Goal: Task Accomplishment & Management: Complete application form

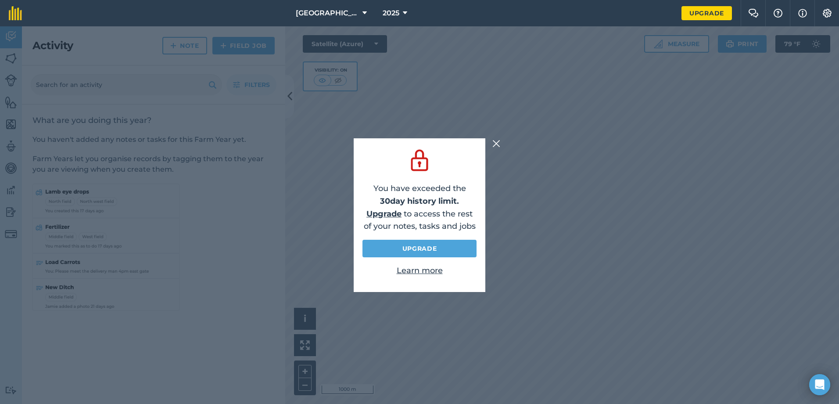
click at [496, 144] on img at bounding box center [496, 143] width 8 height 11
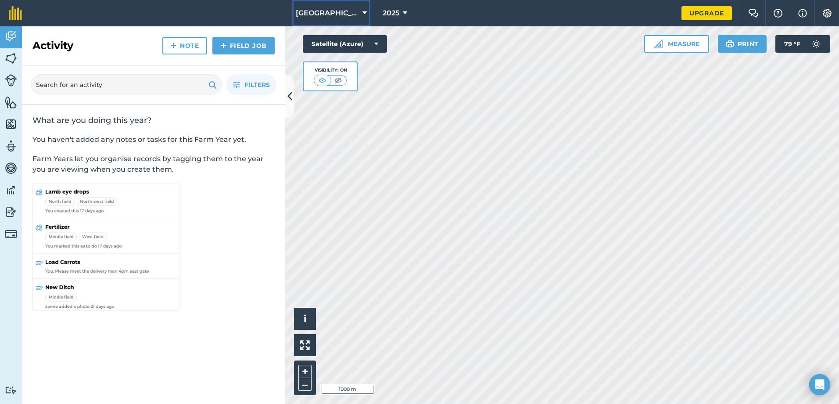
click at [362, 14] on icon at bounding box center [364, 13] width 4 height 11
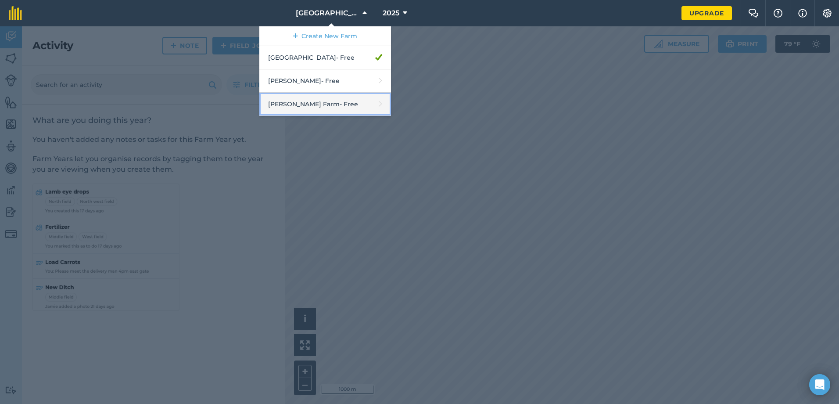
click at [328, 104] on link "[PERSON_NAME] Farm - Free" at bounding box center [325, 104] width 132 height 23
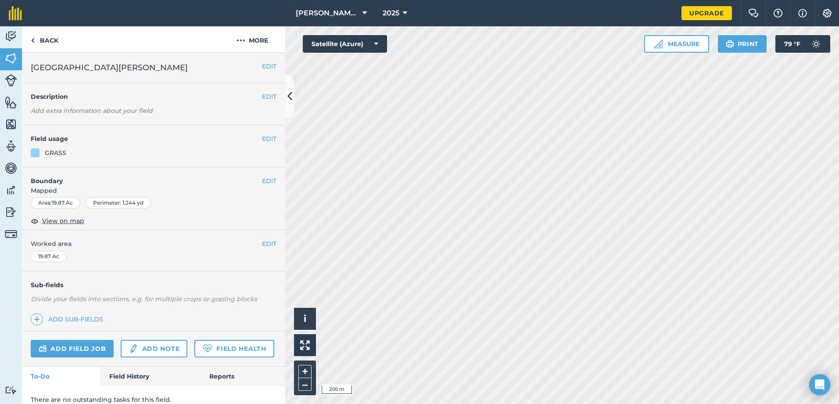
scroll to position [34, 0]
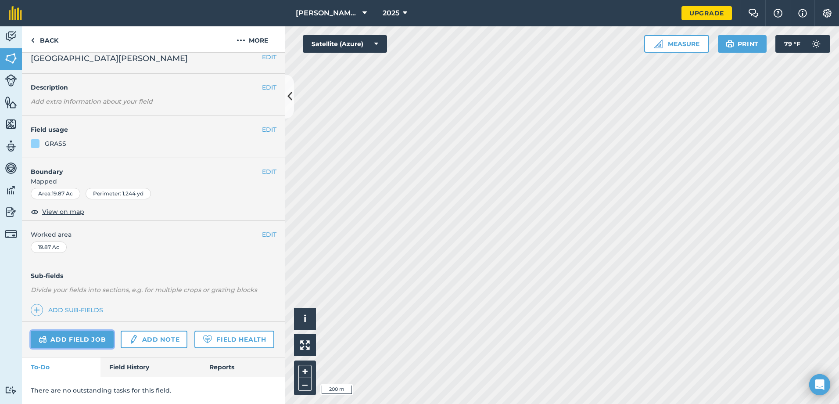
click at [82, 330] on link "Add field job" at bounding box center [72, 339] width 83 height 18
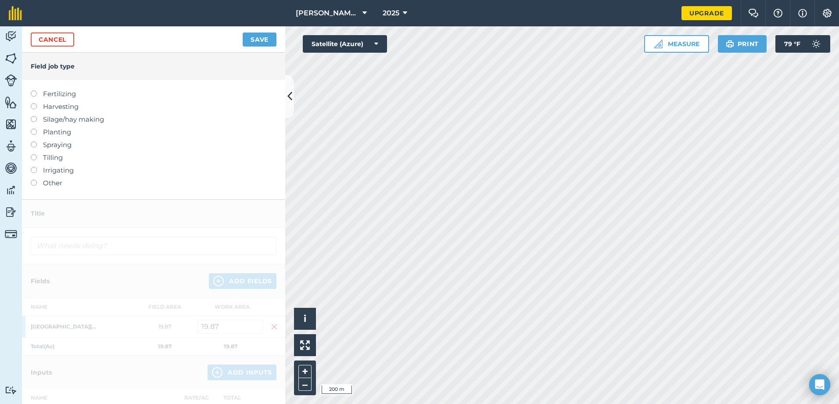
click at [33, 90] on label at bounding box center [37, 90] width 12 height 0
type input "Fertilizing"
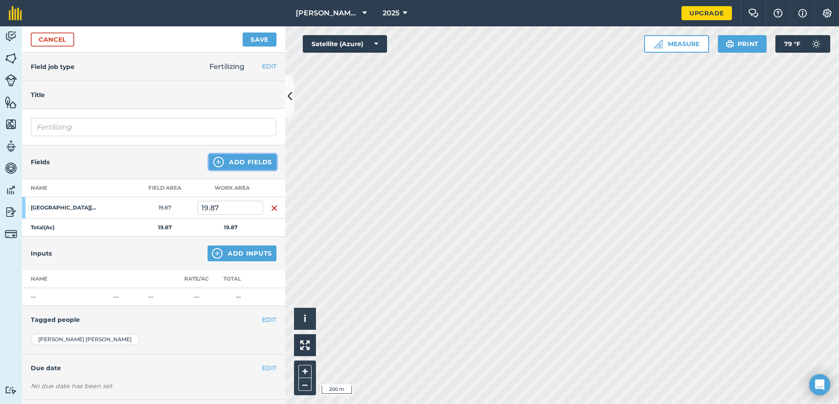
click at [242, 160] on button "Add Fields" at bounding box center [243, 162] width 68 height 16
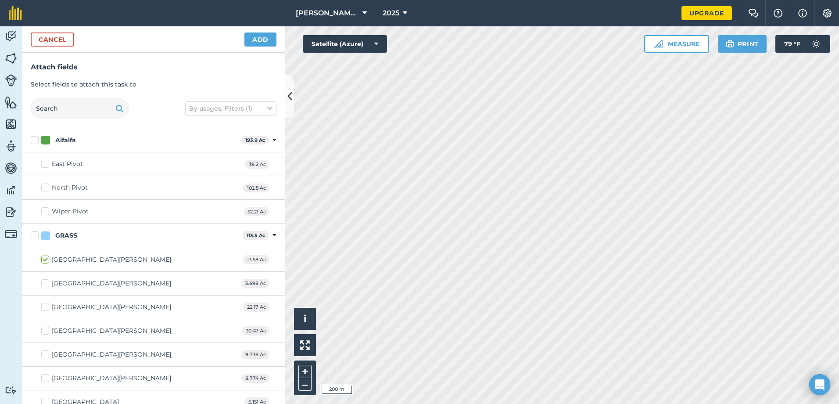
checkbox input "true"
click at [258, 37] on button "Add" at bounding box center [260, 39] width 32 height 14
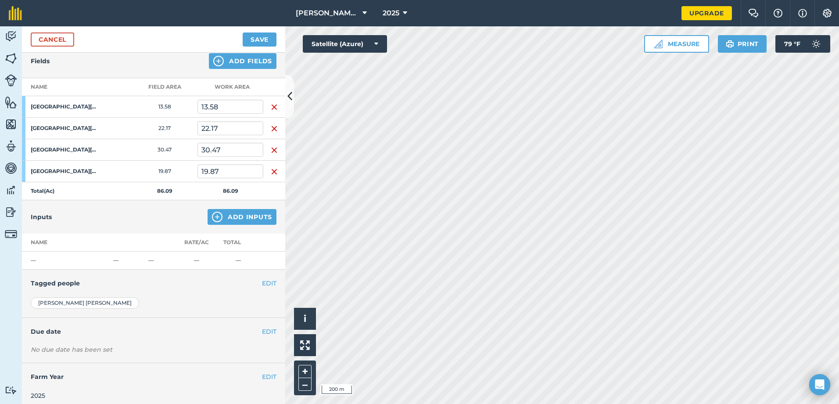
scroll to position [107, 0]
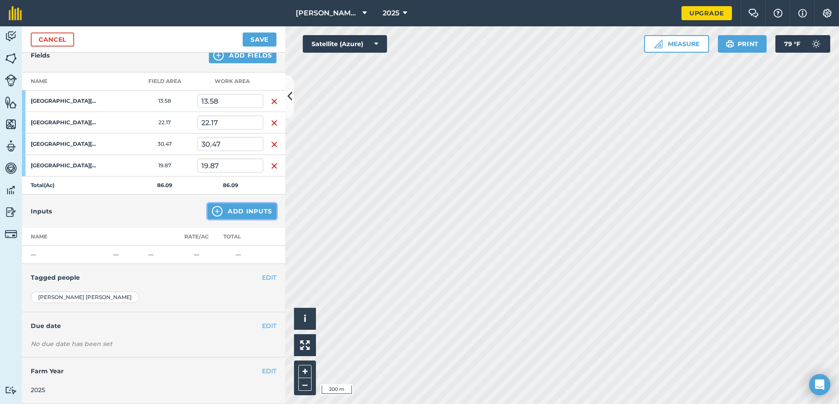
click at [238, 212] on button "Add Inputs" at bounding box center [242, 211] width 69 height 16
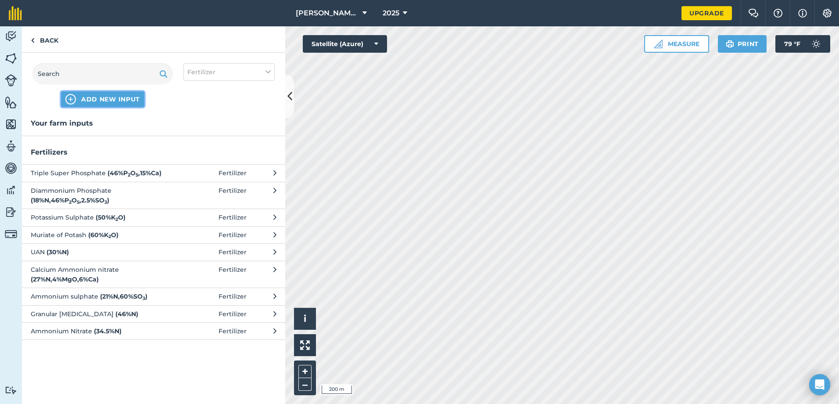
click at [109, 102] on span "ADD NEW INPUT" at bounding box center [110, 99] width 59 height 9
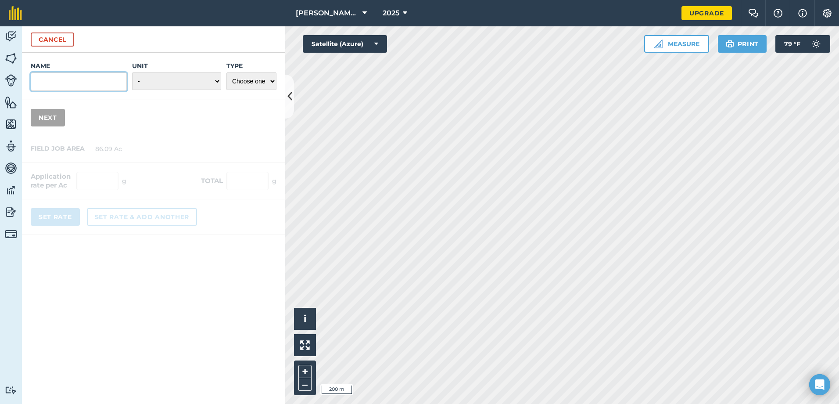
click at [79, 80] on input "Name" at bounding box center [79, 81] width 96 height 18
type input "UAN 32%"
click at [209, 82] on select "- Grams/g Kilograms/kg Metric tonnes/t Millilitres/ml Litres/L Ounces/oz Pounds…" at bounding box center [176, 81] width 89 height 18
select select "GALLONS"
click at [132, 72] on select "- Grams/g Kilograms/kg Metric tonnes/t Millilitres/ml Litres/L Ounces/oz Pounds…" at bounding box center [176, 81] width 89 height 18
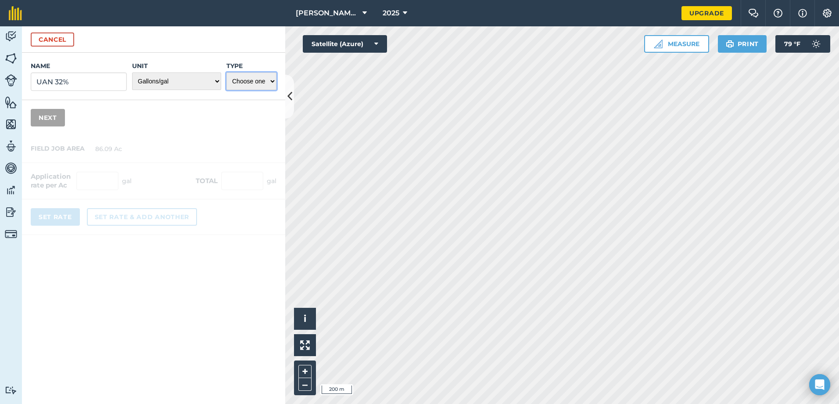
click at [265, 81] on select "Choose one Fertilizer Seed Spray Fuel Other" at bounding box center [251, 81] width 50 height 18
select select "FERTILIZER"
click at [226, 72] on select "Choose one Fertilizer Seed Spray Fuel Other" at bounding box center [251, 81] width 50 height 18
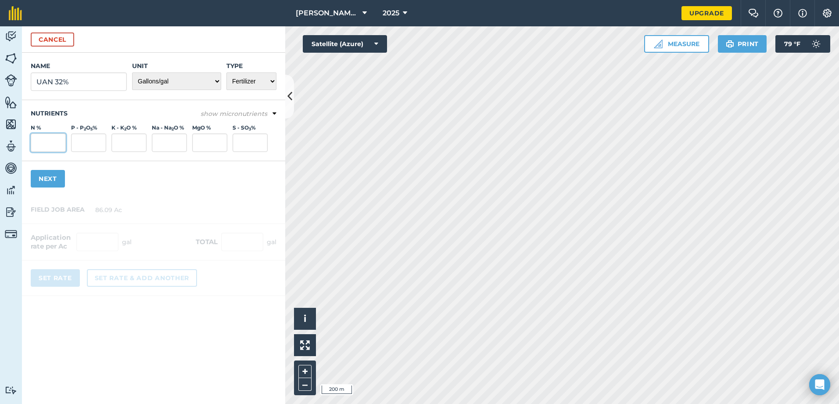
click at [49, 143] on input "N %" at bounding box center [48, 142] width 35 height 18
type input "32"
click at [76, 80] on input "UAN 32%" at bounding box center [79, 81] width 96 height 18
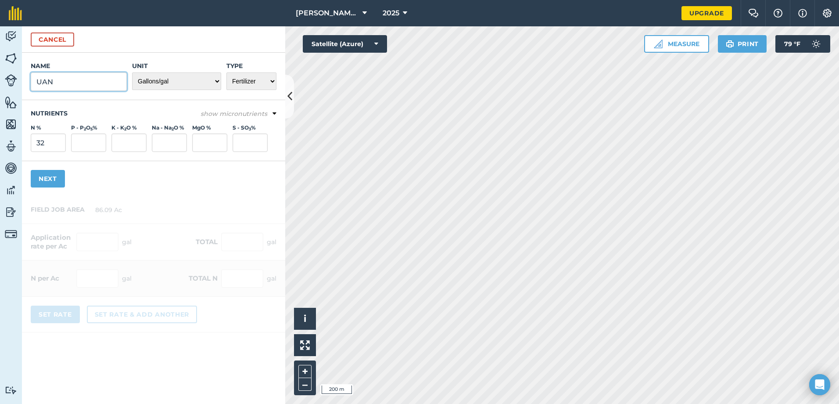
type input "UAN"
click at [157, 176] on div "Name UAN Unit - Grams/g Kilograms/kg Metric tonnes/t Millilitres/ml Litres/L Ou…" at bounding box center [153, 124] width 263 height 143
click at [57, 178] on button "Next" at bounding box center [48, 179] width 34 height 18
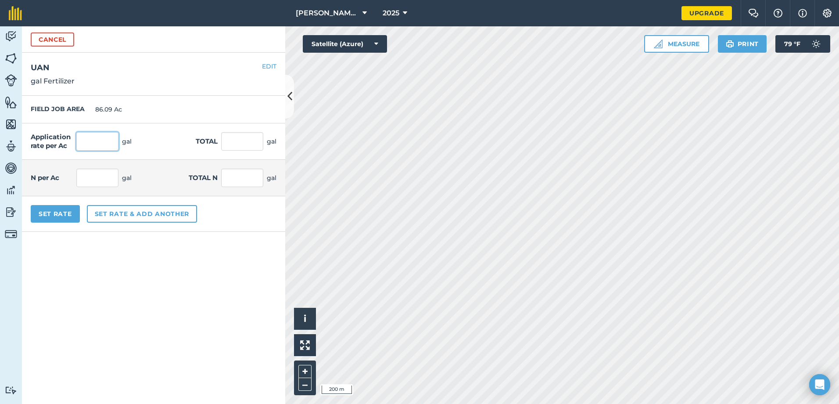
click at [99, 136] on input "text" at bounding box center [97, 141] width 42 height 18
type input "4"
click at [229, 137] on input "text" at bounding box center [242, 141] width 42 height 18
type input "344.36"
type input "1.28"
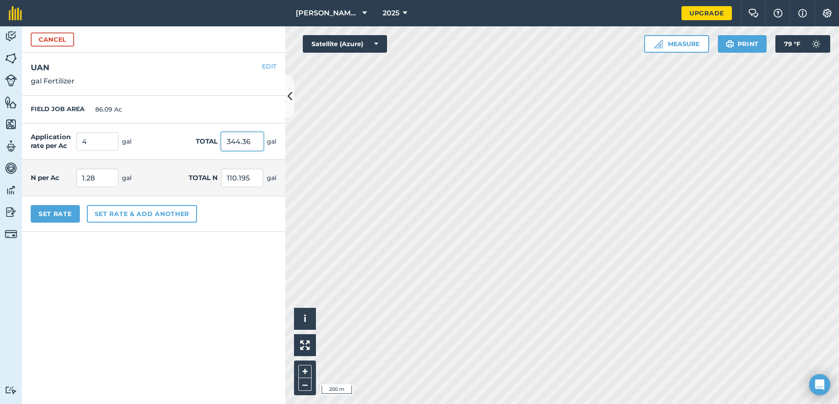
type input "110.195"
click at [107, 180] on input "1.28" at bounding box center [97, 177] width 42 height 18
type input "1"
click at [110, 142] on input "4" at bounding box center [97, 141] width 42 height 18
click at [269, 66] on button "EDIT" at bounding box center [269, 66] width 14 height 10
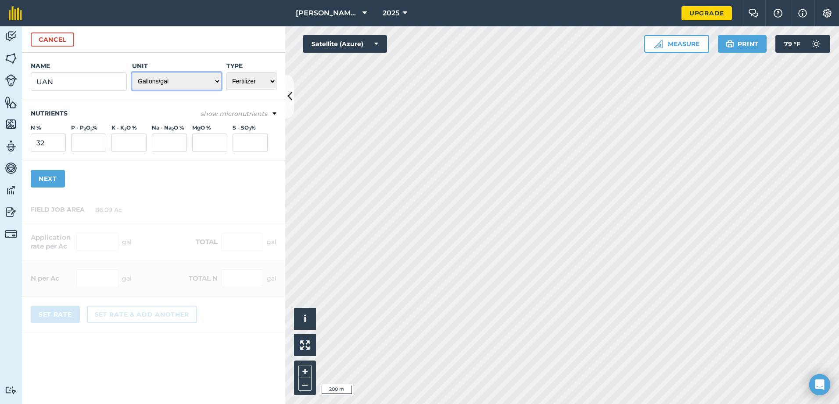
click at [207, 81] on select "- Grams/g Kilograms/kg Metric tonnes/t Millilitres/ml Litres/L Ounces/oz Pounds…" at bounding box center [176, 81] width 89 height 18
click at [132, 72] on select "- Grams/g Kilograms/kg Metric tonnes/t Millilitres/ml Litres/L Ounces/oz Pounds…" at bounding box center [176, 81] width 89 height 18
click at [50, 184] on button "Next" at bounding box center [48, 179] width 34 height 18
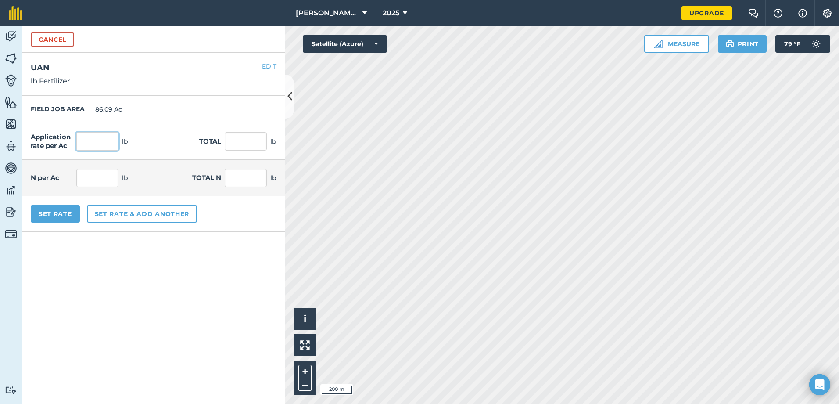
click at [105, 143] on input "text" at bounding box center [97, 141] width 42 height 18
click at [271, 68] on button "EDIT" at bounding box center [269, 66] width 14 height 10
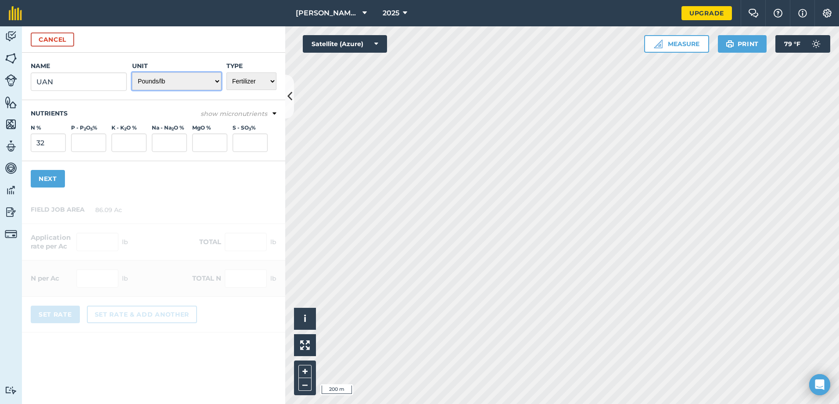
click at [208, 79] on select "- Grams/g Kilograms/kg Metric tonnes/t Millilitres/ml Litres/L Ounces/oz Pounds…" at bounding box center [176, 81] width 89 height 18
select select "GALLONS"
click at [132, 72] on select "- Grams/g Kilograms/kg Metric tonnes/t Millilitres/ml Litres/L Ounces/oz Pounds…" at bounding box center [176, 81] width 89 height 18
click at [55, 175] on button "Next" at bounding box center [48, 179] width 34 height 18
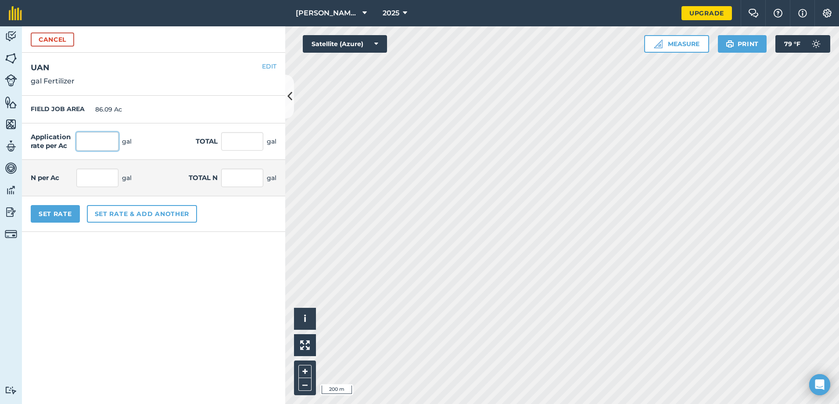
click at [101, 140] on input "text" at bounding box center [97, 141] width 42 height 18
type input "4"
type input "344.36"
type input "1.28"
type input "110.195"
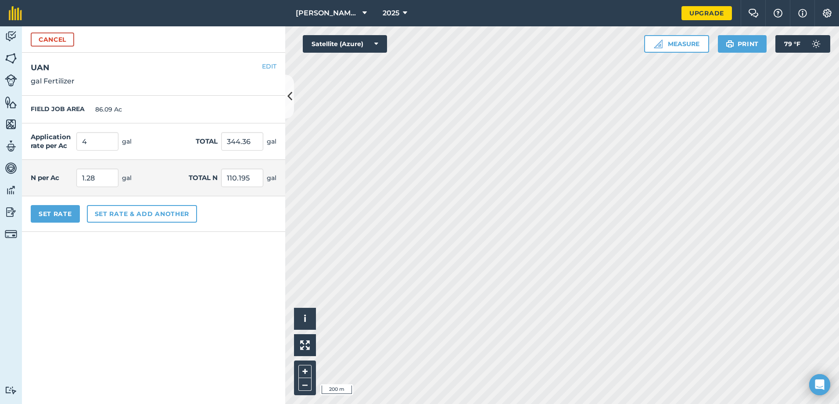
click at [187, 141] on div "Application rate per Ac 4 gal Total 344.36 gal" at bounding box center [153, 141] width 263 height 36
drag, startPoint x: 105, startPoint y: 178, endPoint x: 68, endPoint y: 185, distance: 38.0
click at [68, 185] on div "N per Ac 1.28 gal" at bounding box center [81, 177] width 101 height 18
click at [148, 179] on div "N per Ac 1.28 gal Total N 110.195 gal" at bounding box center [153, 178] width 263 height 36
click at [102, 174] on input "1.28" at bounding box center [97, 177] width 42 height 18
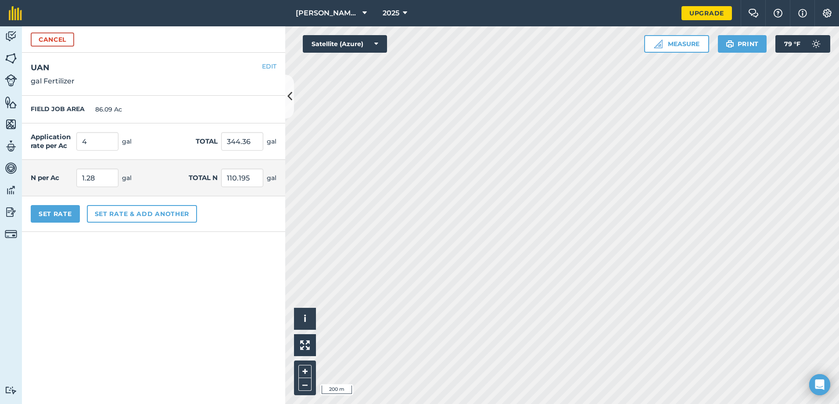
click at [127, 177] on span "gal" at bounding box center [127, 178] width 10 height 10
click at [63, 210] on button "Set Rate" at bounding box center [55, 214] width 49 height 18
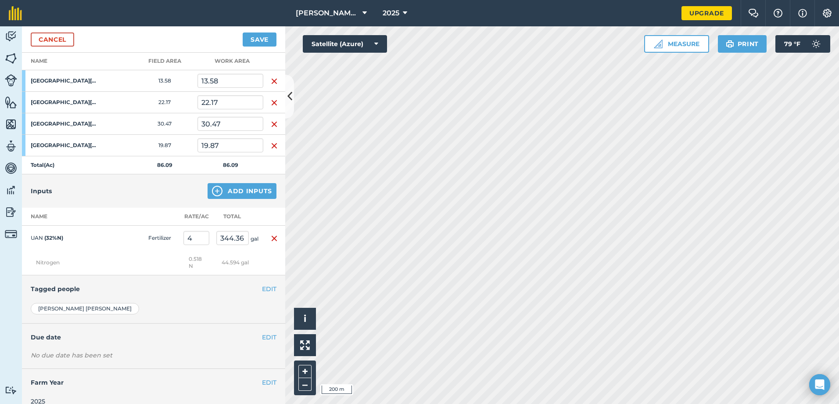
scroll to position [145, 0]
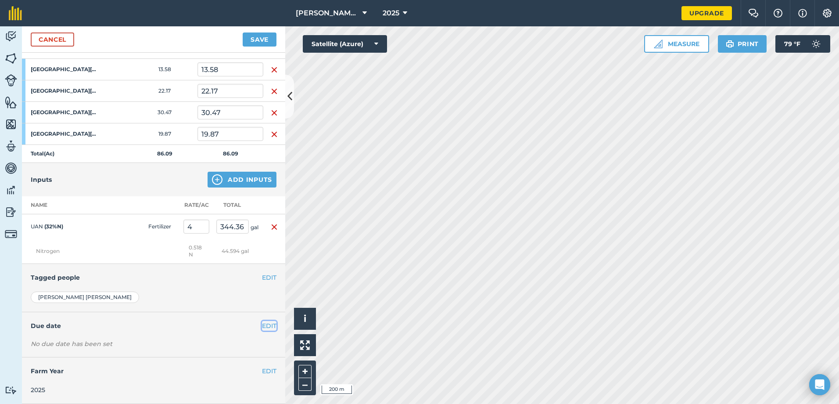
click at [265, 322] on button "EDIT" at bounding box center [269, 326] width 14 height 10
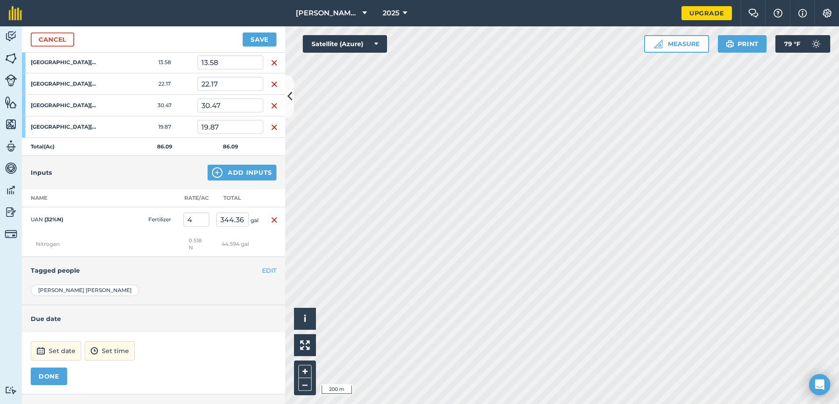
scroll to position [189, 0]
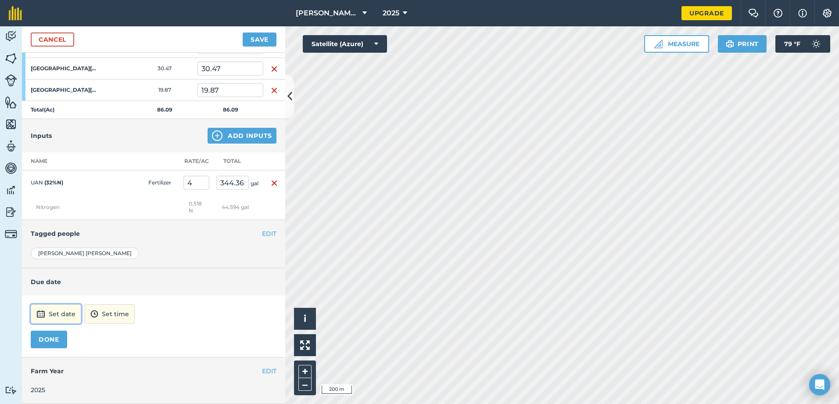
click at [59, 314] on button "Set date" at bounding box center [56, 313] width 50 height 19
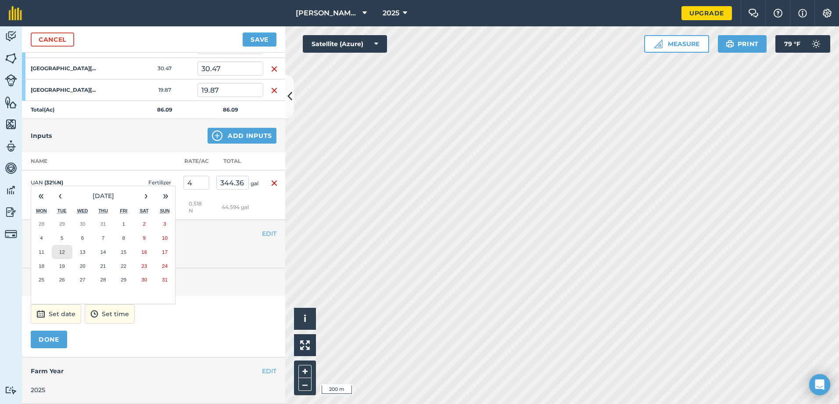
click at [62, 253] on abbr "12" at bounding box center [62, 252] width 6 height 6
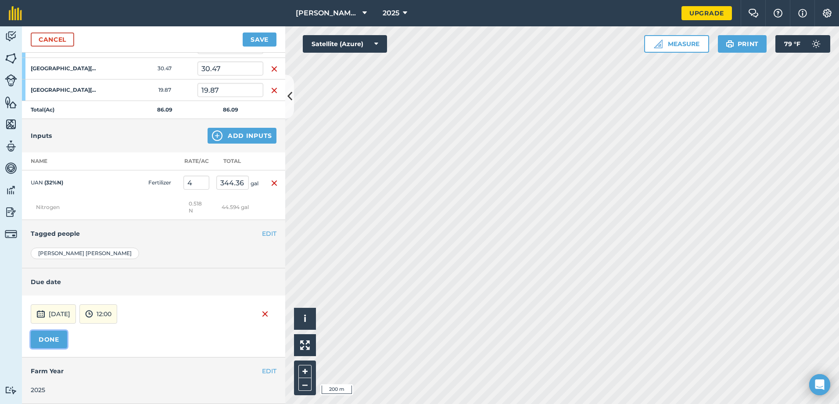
click at [57, 338] on button "DONE" at bounding box center [49, 339] width 36 height 18
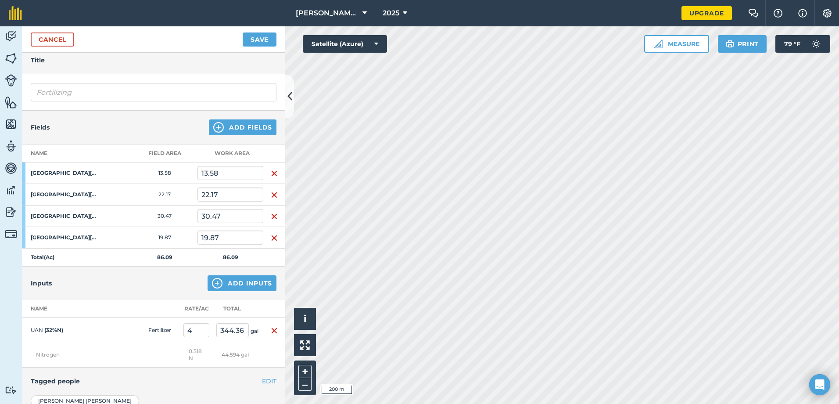
scroll to position [0, 0]
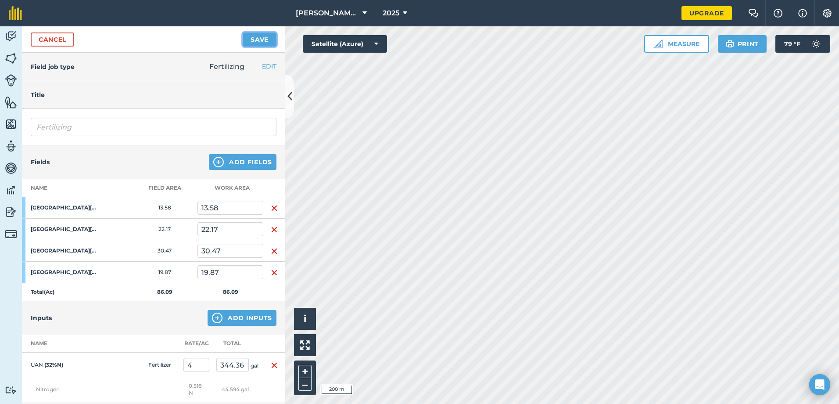
click at [264, 40] on button "Save" at bounding box center [260, 39] width 34 height 14
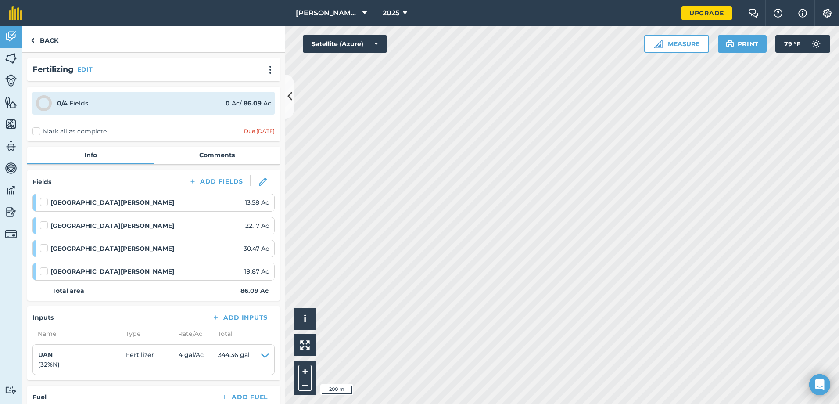
click at [43, 197] on label at bounding box center [45, 197] width 11 height 0
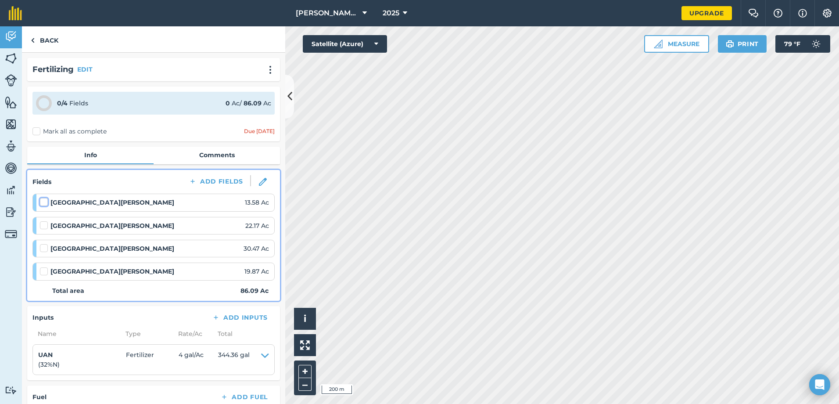
click at [43, 203] on input "checkbox" at bounding box center [43, 200] width 6 height 6
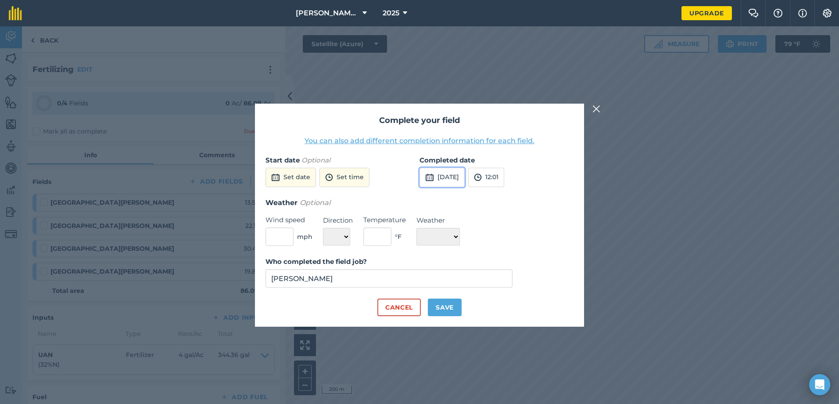
click at [465, 175] on button "[DATE]" at bounding box center [441, 177] width 45 height 19
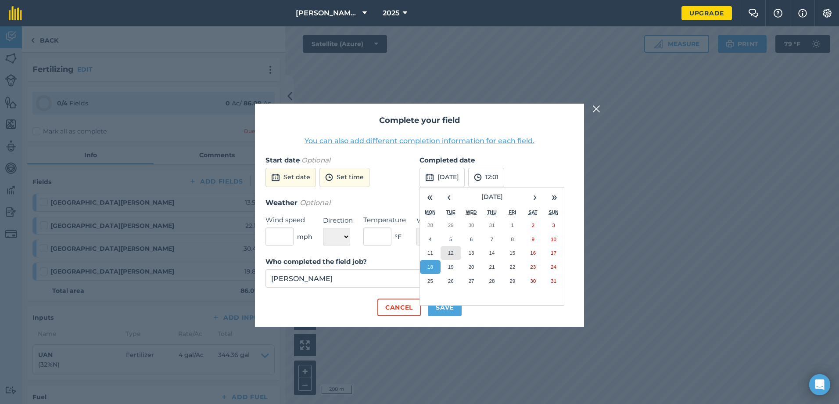
click at [452, 249] on button "12" at bounding box center [451, 253] width 21 height 14
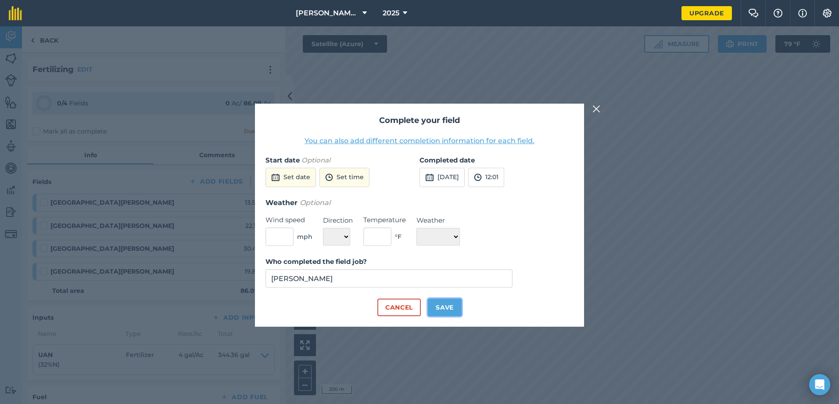
click at [453, 308] on button "Save" at bounding box center [445, 307] width 34 height 18
checkbox input "true"
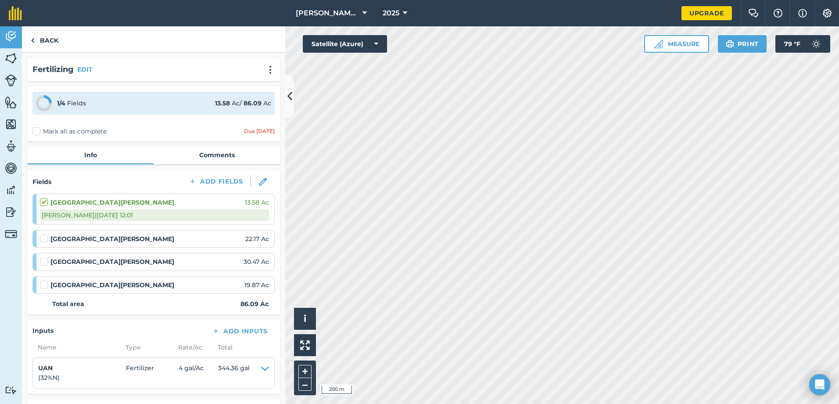
click at [43, 234] on label at bounding box center [45, 234] width 11 height 0
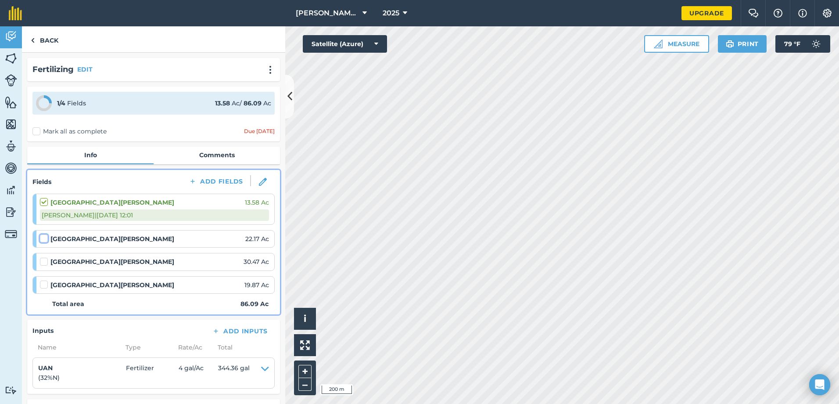
click at [43, 239] on input "checkbox" at bounding box center [43, 237] width 6 height 6
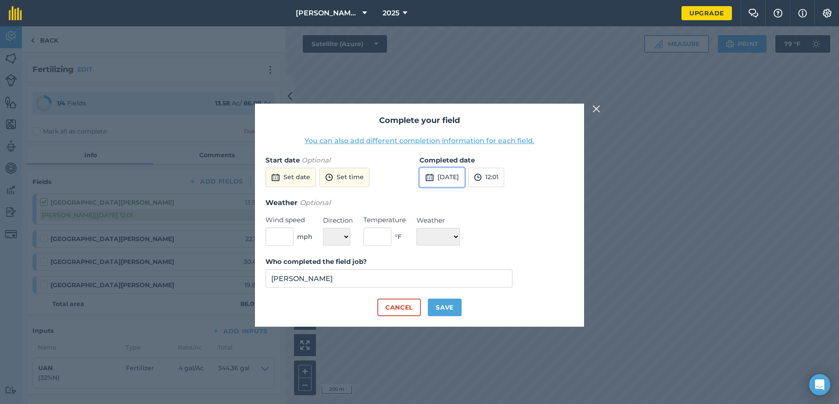
click at [465, 179] on button "[DATE]" at bounding box center [441, 177] width 45 height 19
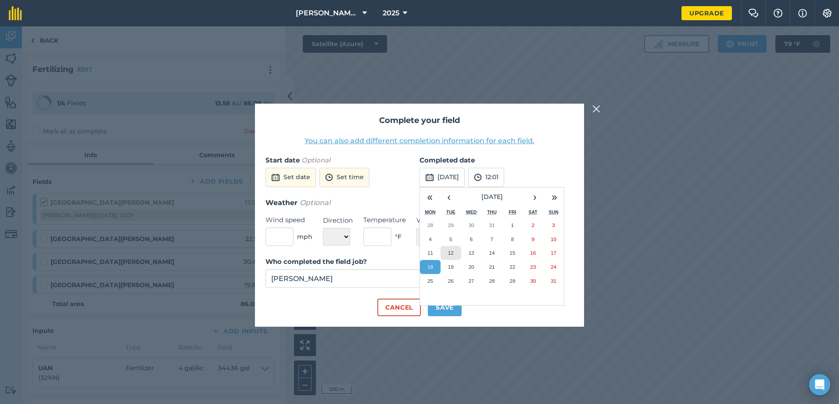
click at [451, 249] on button "12" at bounding box center [451, 253] width 21 height 14
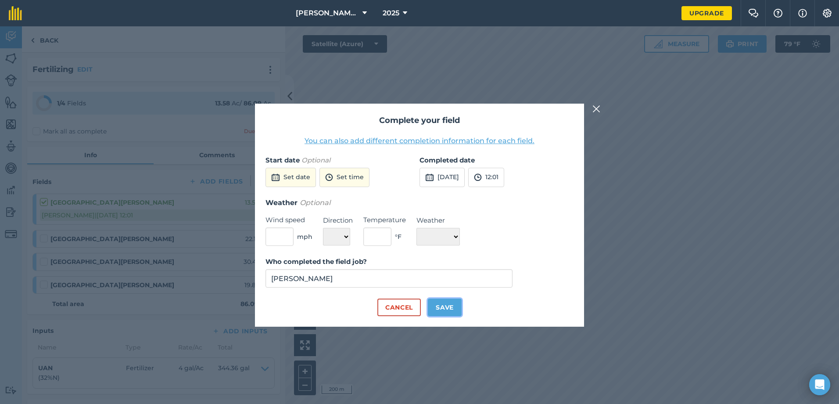
click at [450, 307] on button "Save" at bounding box center [445, 307] width 34 height 18
checkbox input "true"
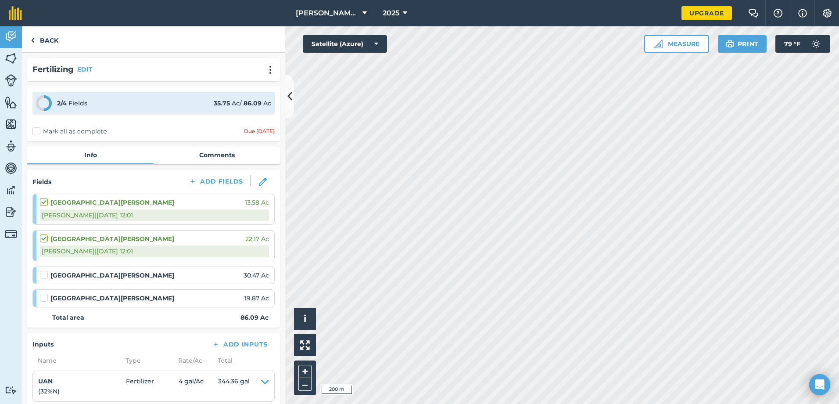
click at [43, 270] on label at bounding box center [45, 270] width 11 height 0
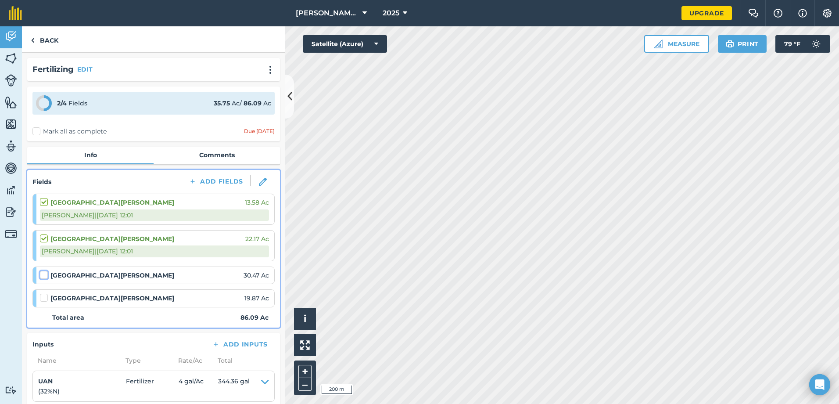
click at [43, 275] on input "checkbox" at bounding box center [43, 273] width 6 height 6
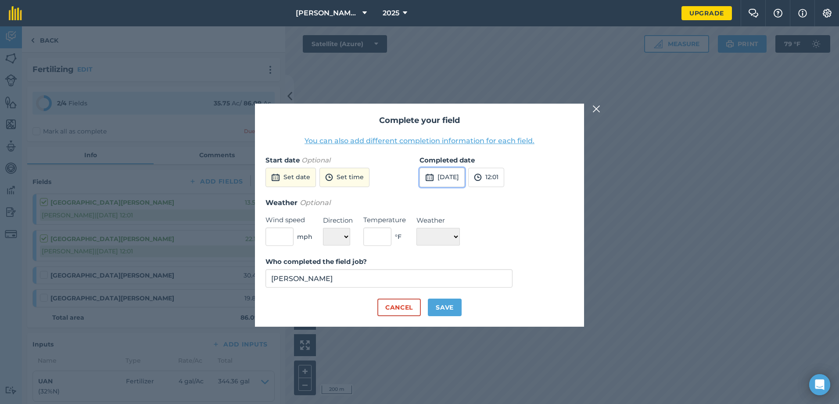
click at [465, 177] on button "[DATE]" at bounding box center [441, 177] width 45 height 19
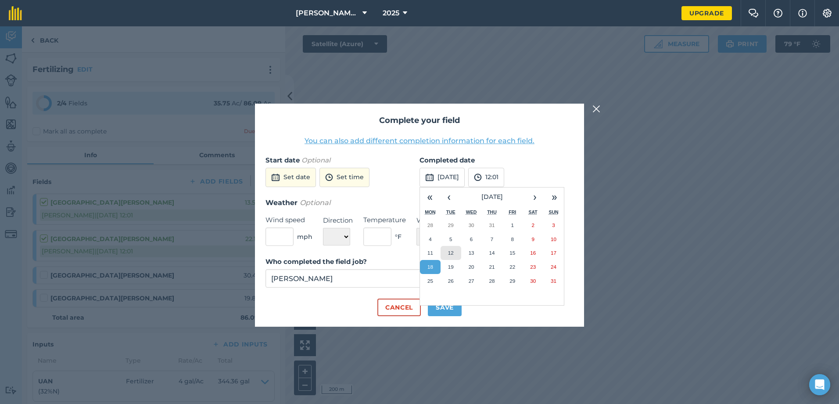
click at [454, 251] on button "12" at bounding box center [451, 253] width 21 height 14
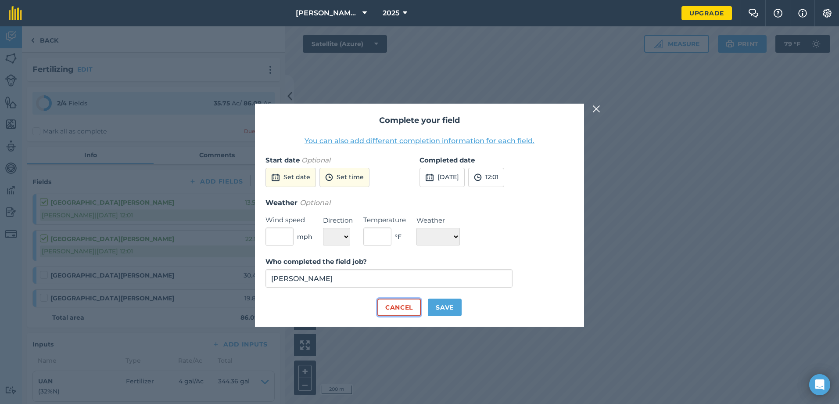
click at [408, 308] on button "Cancel" at bounding box center [398, 307] width 43 height 18
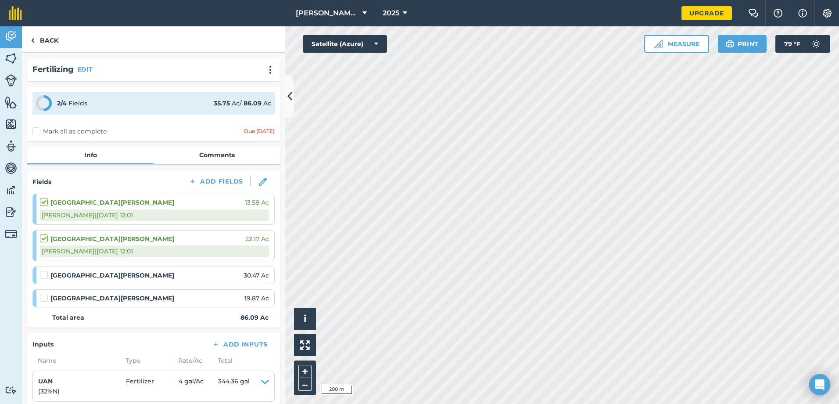
click at [45, 270] on label at bounding box center [45, 270] width 11 height 0
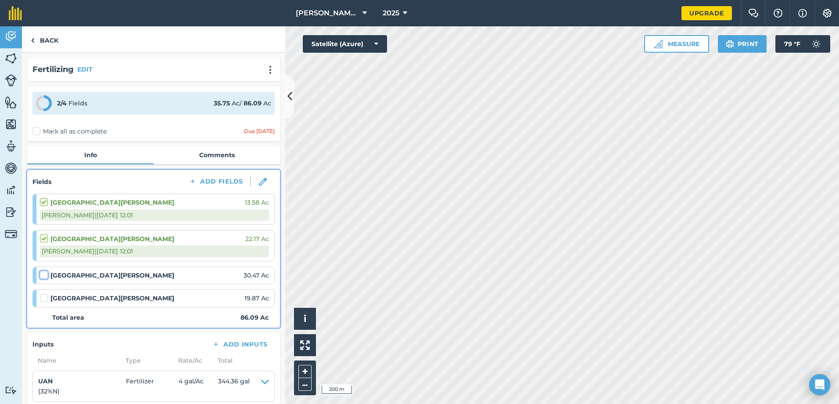
click at [45, 276] on input "checkbox" at bounding box center [43, 273] width 6 height 6
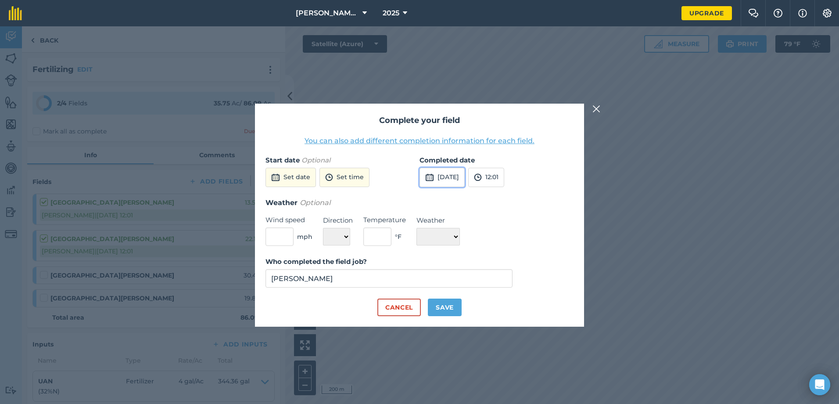
click at [445, 178] on button "[DATE]" at bounding box center [441, 177] width 45 height 19
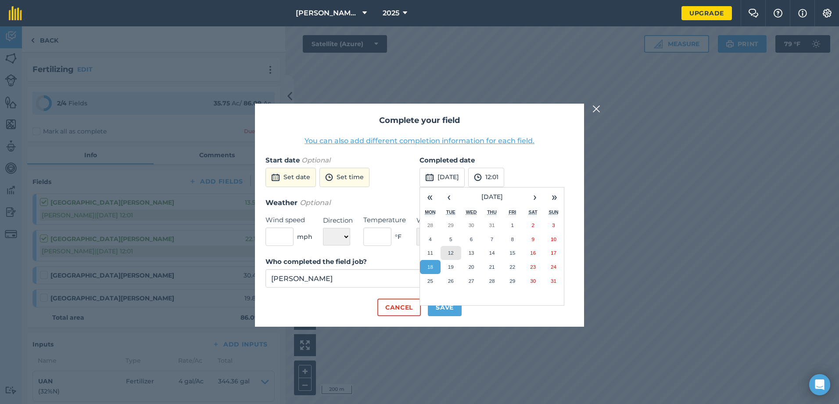
click at [445, 251] on button "12" at bounding box center [451, 253] width 21 height 14
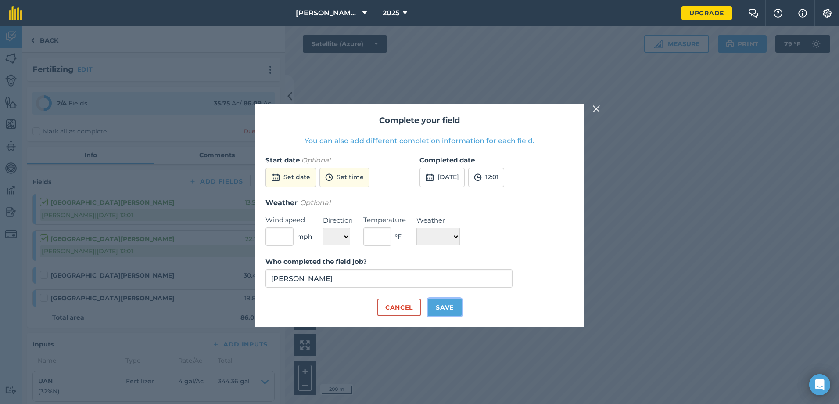
click at [437, 307] on button "Save" at bounding box center [445, 307] width 34 height 18
checkbox input "true"
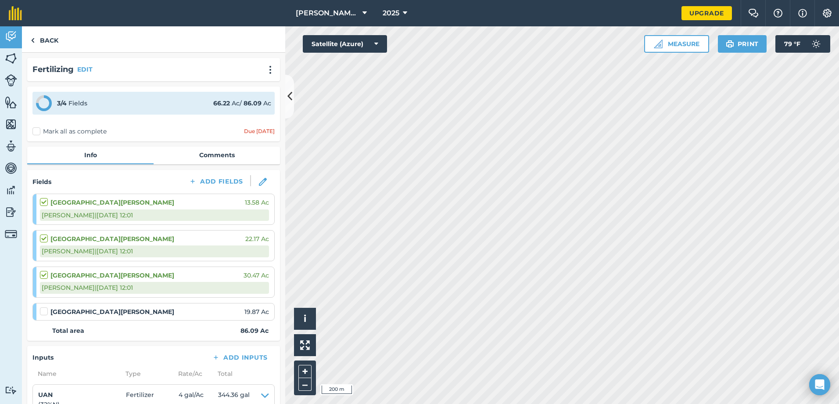
click at [41, 307] on label at bounding box center [45, 307] width 11 height 0
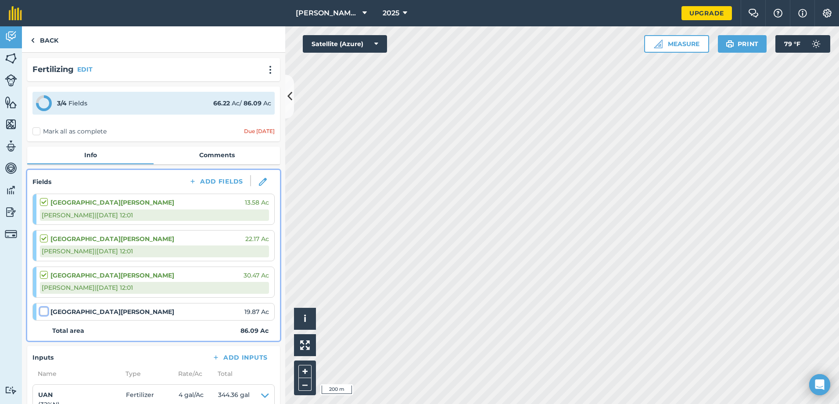
click at [41, 310] on input "checkbox" at bounding box center [43, 310] width 6 height 6
checkbox input "false"
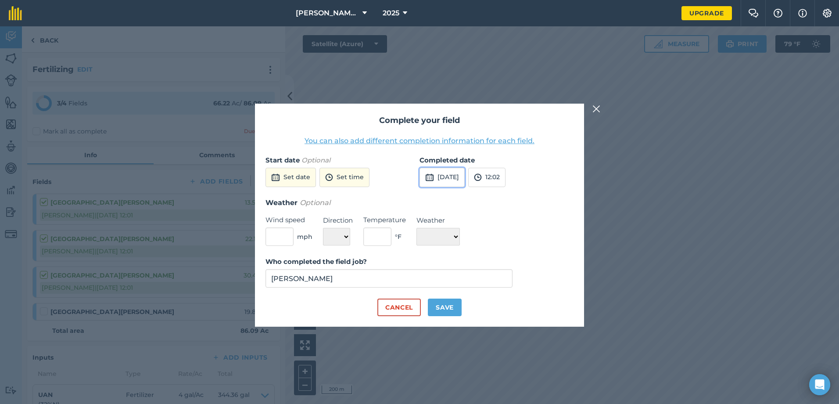
click at [465, 176] on button "[DATE]" at bounding box center [441, 177] width 45 height 19
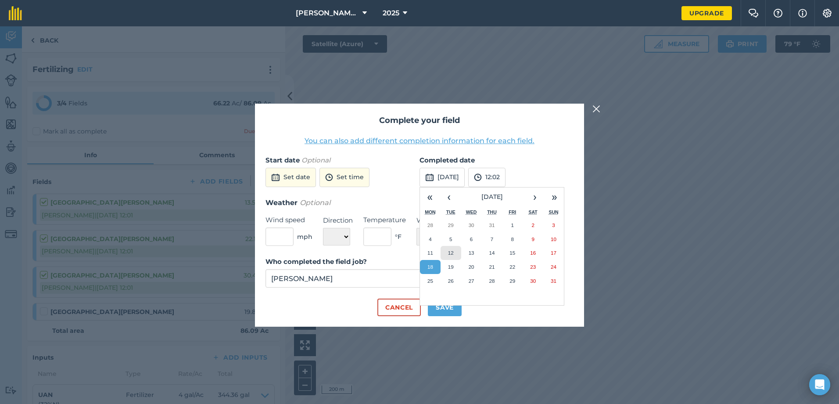
click at [452, 250] on abbr "12" at bounding box center [451, 253] width 6 height 6
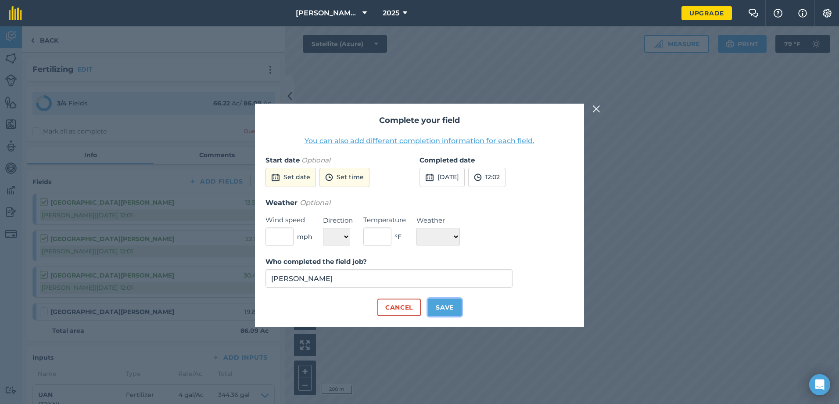
click at [455, 307] on button "Save" at bounding box center [445, 307] width 34 height 18
checkbox input "true"
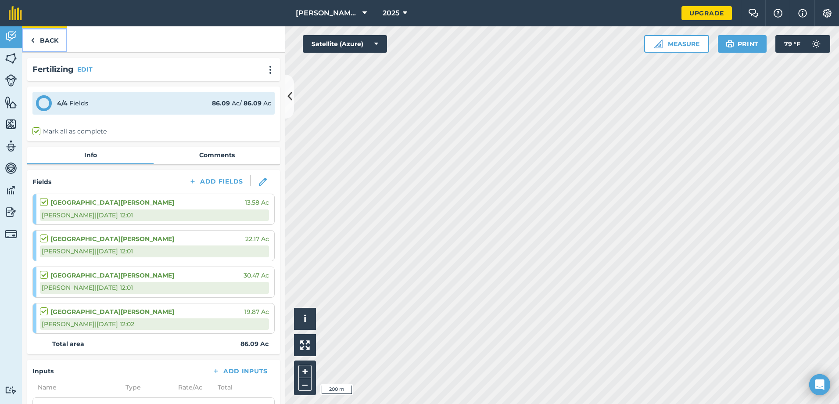
click at [53, 41] on link "Back" at bounding box center [44, 39] width 45 height 26
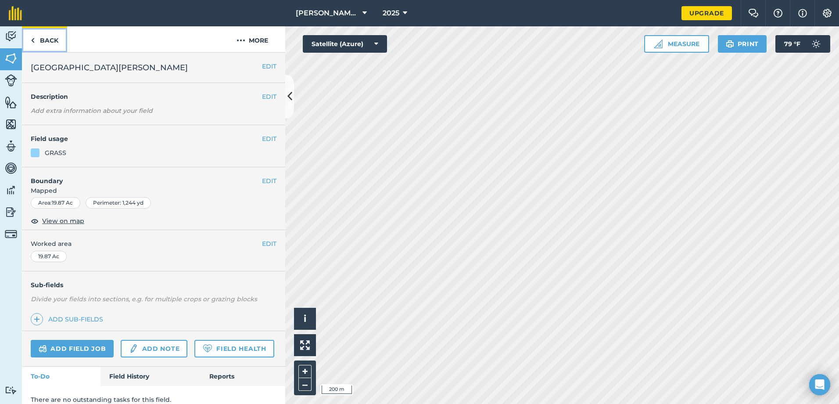
click at [46, 36] on link "Back" at bounding box center [44, 39] width 45 height 26
